Goal: Information Seeking & Learning: Learn about a topic

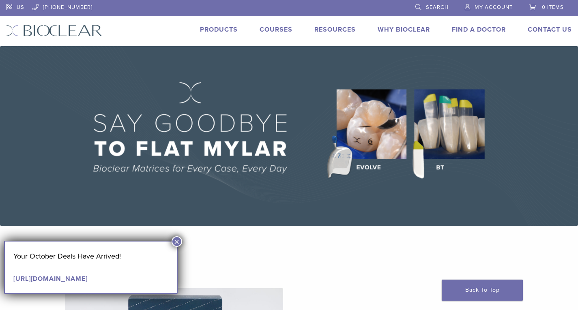
click at [215, 28] on link "Products" at bounding box center [219, 30] width 38 height 8
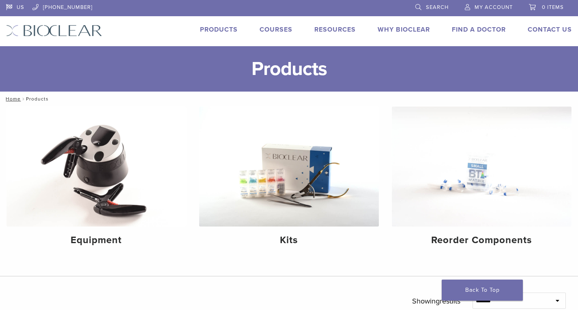
click at [277, 29] on link "Courses" at bounding box center [276, 30] width 33 height 8
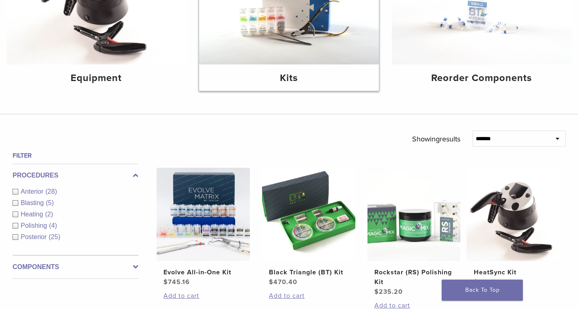
click at [281, 29] on img at bounding box center [289, 4] width 180 height 120
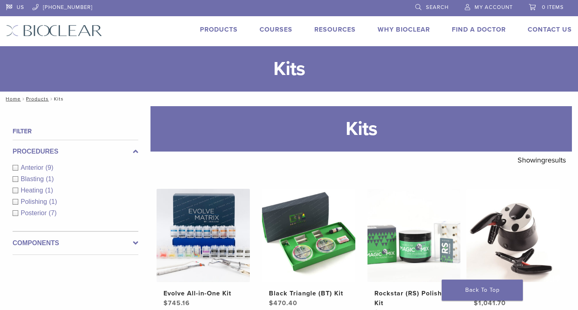
click at [276, 32] on link "Courses" at bounding box center [276, 30] width 33 height 8
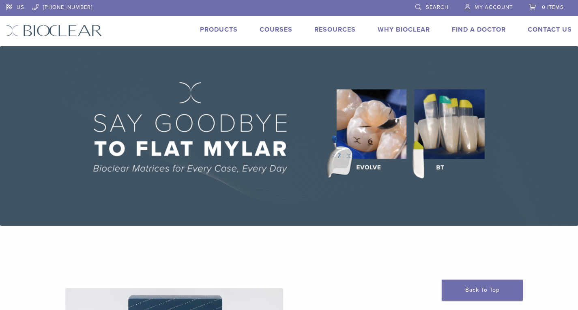
click at [269, 30] on link "Courses" at bounding box center [276, 30] width 33 height 8
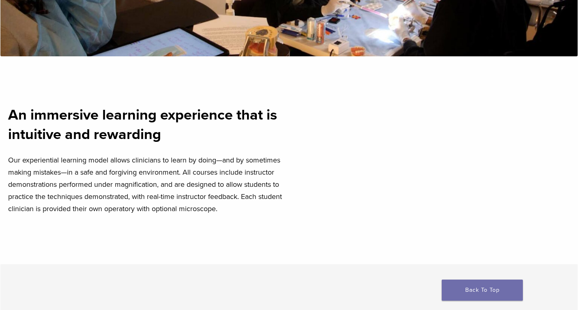
scroll to position [243, 0]
